Goal: Transaction & Acquisition: Purchase product/service

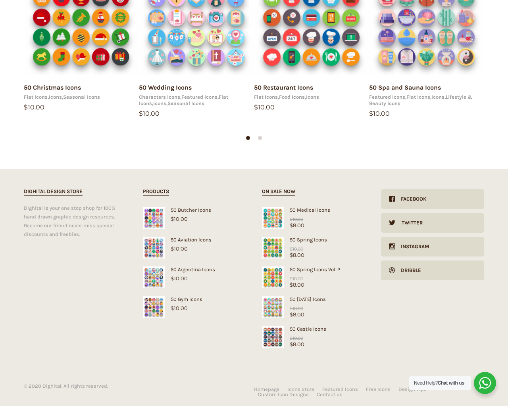
scroll to position [165, 0]
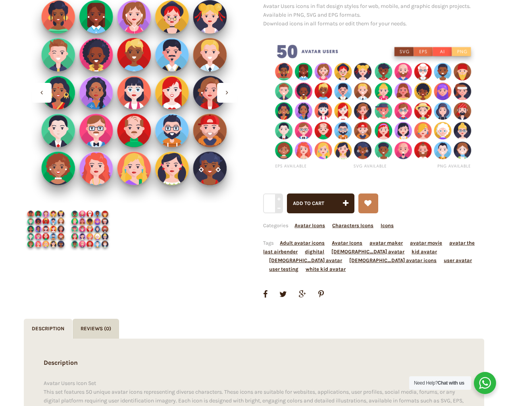
click at [287, 194] on button "Add to cart" at bounding box center [320, 204] width 67 height 20
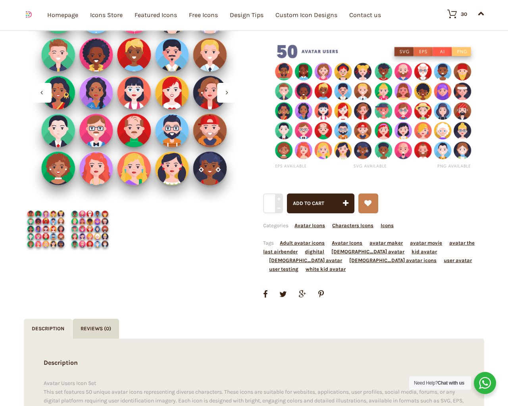
scroll to position [7884, 0]
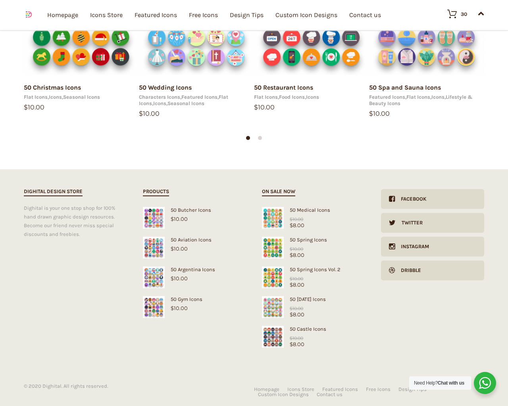
type input "1"
type input "20"
checkbox input "false"
type input "KfnqDuxw"
type input "[EMAIL_ADDRESS][DOMAIN_NAME]"
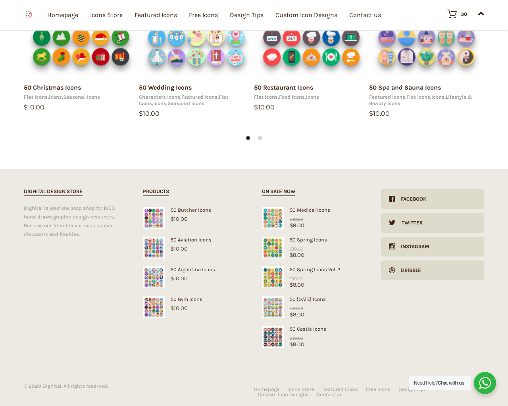
type input "[EMAIL_ADDRESS][DOMAIN_NAME]"
checkbox input "false"
select select "dark"
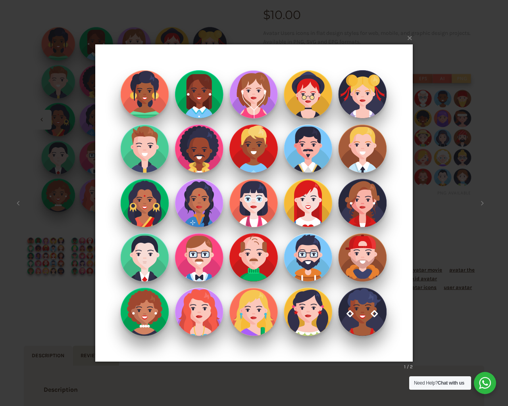
scroll to position [0, 0]
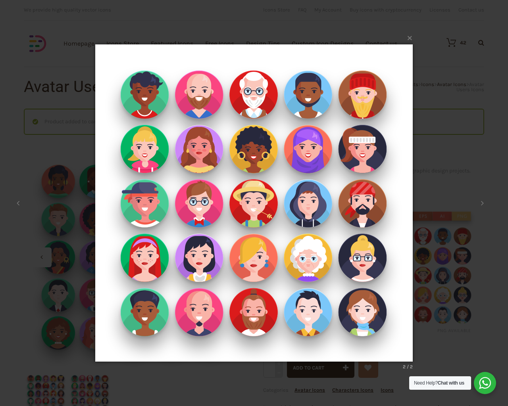
click at [234, 216] on input "Hide Price" at bounding box center [236, 218] width 5 height 5
checkbox input "true"
click at [234, 349] on input "Send me a copy of this e-mail" at bounding box center [236, 351] width 5 height 5
checkbox input "true"
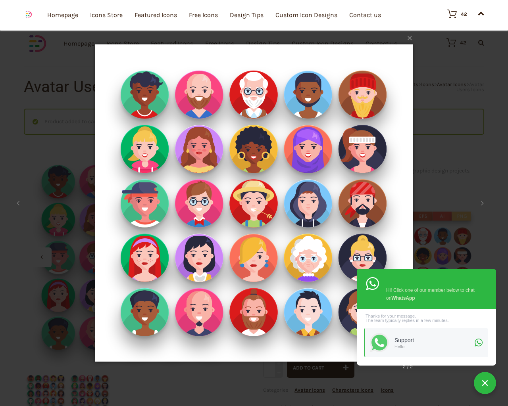
scroll to position [494, 0]
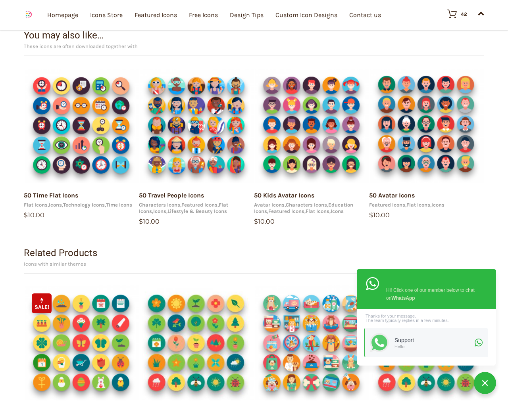
scroll to position [476, 0]
